Goal: Information Seeking & Learning: Learn about a topic

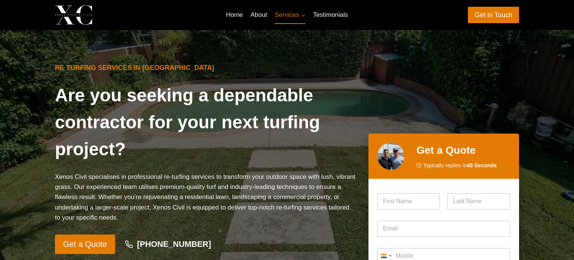
scroll to position [21, 0]
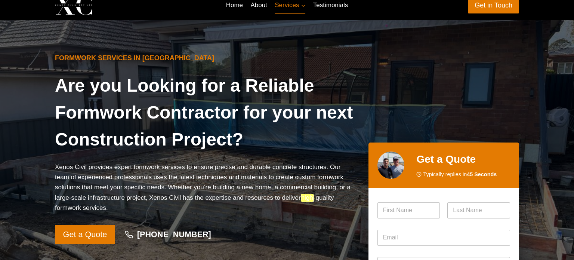
scroll to position [10, 0]
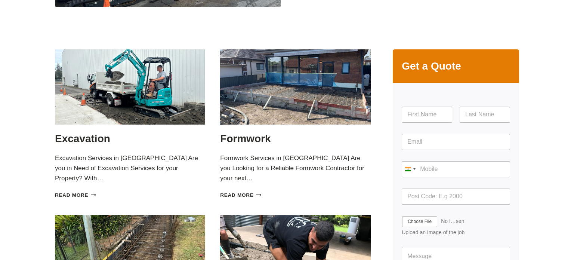
scroll to position [187, 0]
